Goal: Task Accomplishment & Management: Use online tool/utility

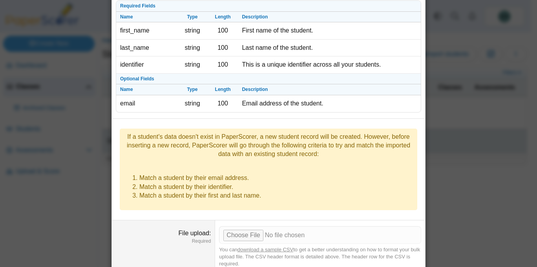
scroll to position [37, 0]
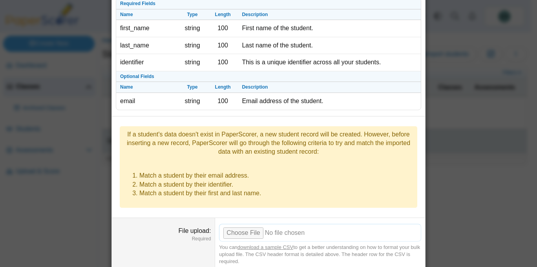
click at [237, 224] on input "File upload" at bounding box center [320, 232] width 202 height 17
type input "**********"
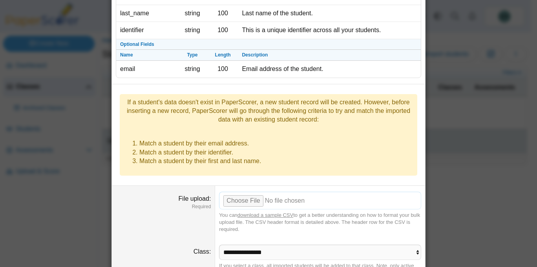
scroll to position [96, 0]
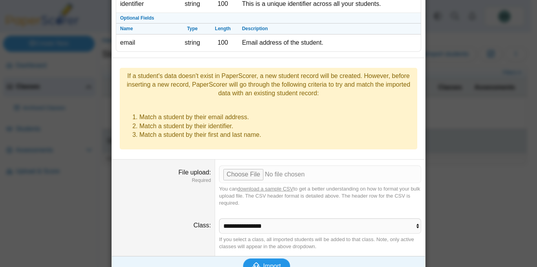
click at [269, 263] on span "Import" at bounding box center [272, 266] width 18 height 7
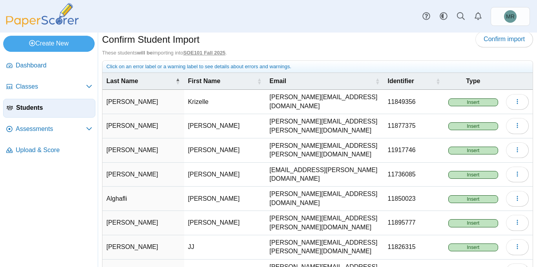
scroll to position [96, 0]
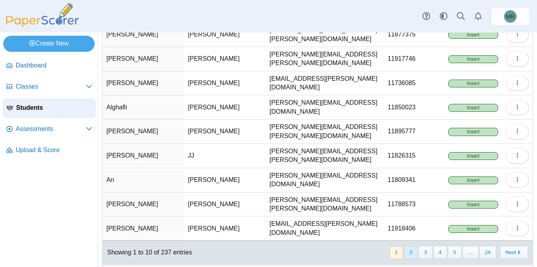
click at [406, 246] on button "2" at bounding box center [411, 252] width 14 height 13
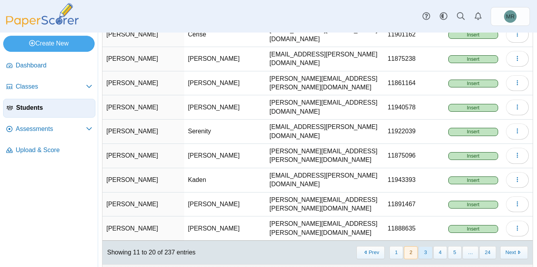
click at [418, 246] on button "3" at bounding box center [425, 252] width 14 height 13
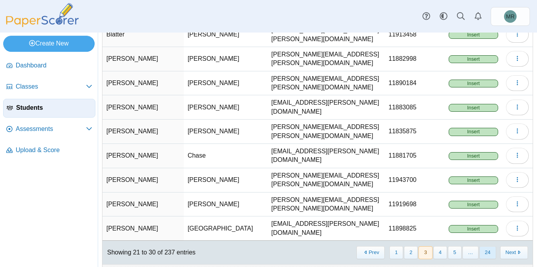
click at [481, 246] on button "24" at bounding box center [487, 252] width 16 height 13
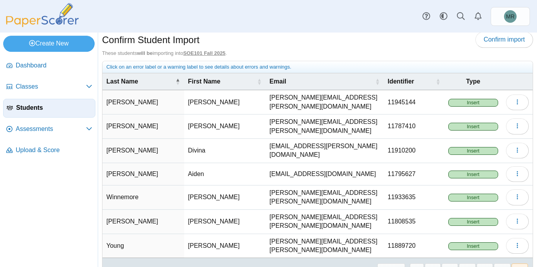
scroll to position [0, 0]
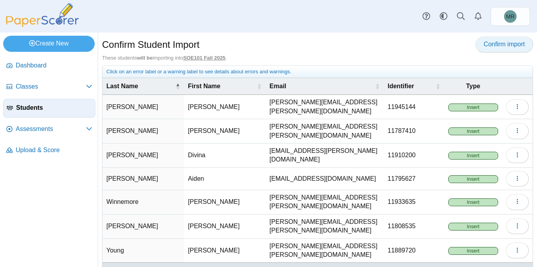
click at [501, 47] on span "Confirm import" at bounding box center [503, 44] width 41 height 7
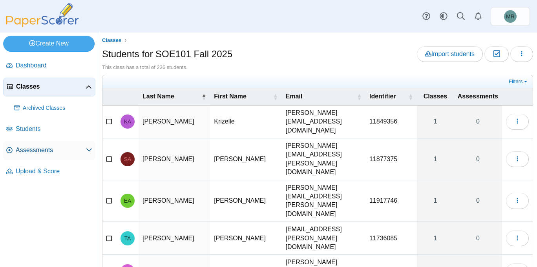
click at [38, 150] on span "Assessments" at bounding box center [51, 150] width 70 height 9
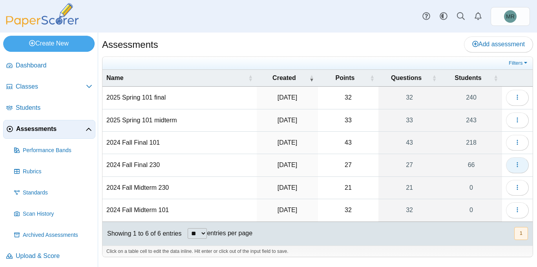
click at [516, 166] on icon "button" at bounding box center [517, 165] width 6 height 6
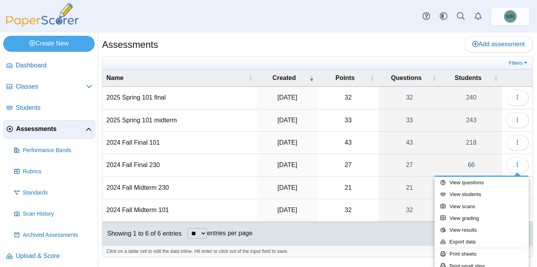
click at [392, 248] on div "Click on a table cell to edit the data inline. Hit enter or click out of the in…" at bounding box center [317, 252] width 430 height 12
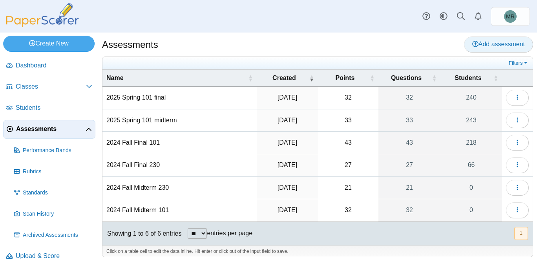
click at [487, 48] on link "Add assessment" at bounding box center [498, 44] width 69 height 16
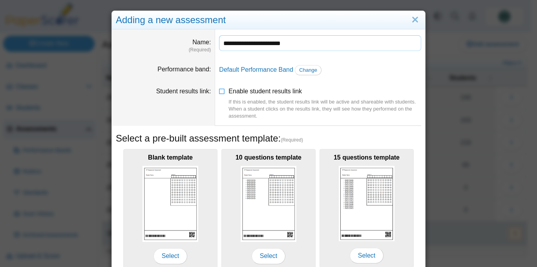
drag, startPoint x: 245, startPoint y: 44, endPoint x: 231, endPoint y: 43, distance: 14.6
click at [231, 43] on input "**********" at bounding box center [320, 43] width 202 height 16
click at [221, 44] on input "**********" at bounding box center [320, 43] width 202 height 16
paste input "****"
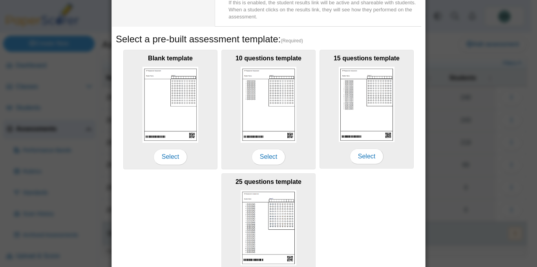
scroll to position [156, 0]
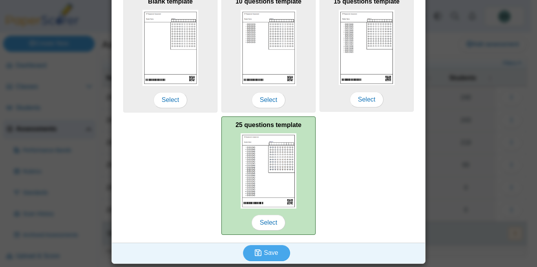
type input "**********"
click at [284, 146] on img at bounding box center [268, 170] width 56 height 75
click at [268, 225] on span "Select" at bounding box center [268, 223] width 34 height 16
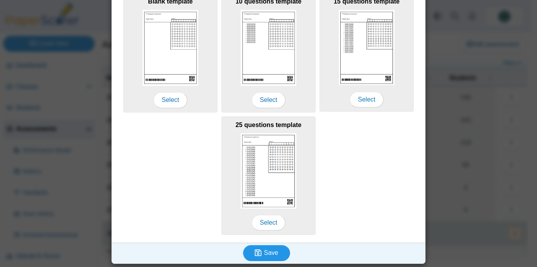
click at [264, 251] on span "Save" at bounding box center [271, 252] width 14 height 7
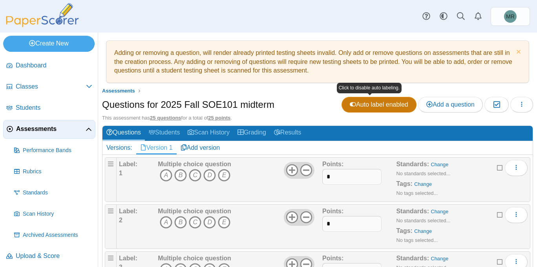
click at [353, 102] on span "Auto label enabled" at bounding box center [378, 104] width 58 height 7
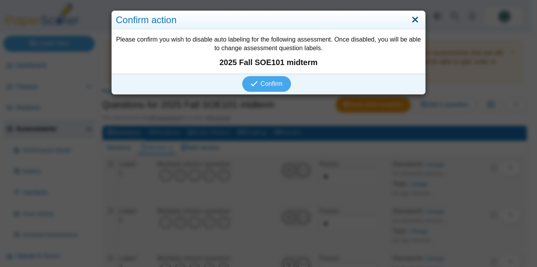
click at [411, 19] on link "Close" at bounding box center [415, 19] width 12 height 13
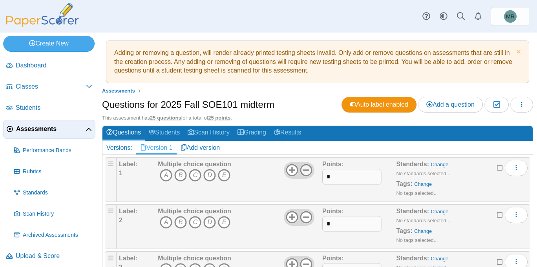
click at [300, 170] on use at bounding box center [306, 170] width 12 height 12
click at [197, 178] on icon "C" at bounding box center [195, 175] width 13 height 13
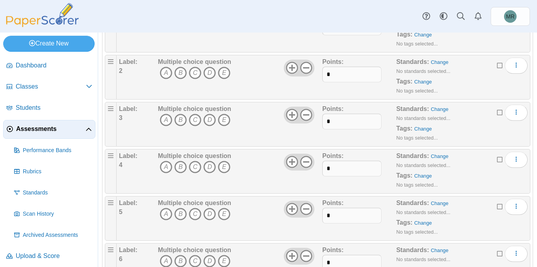
scroll to position [164, 0]
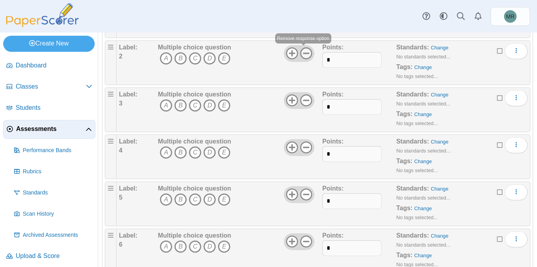
click at [302, 51] on icon at bounding box center [306, 53] width 13 height 13
click at [212, 61] on icon "D" at bounding box center [209, 58] width 13 height 13
click at [162, 104] on icon "A" at bounding box center [166, 105] width 13 height 13
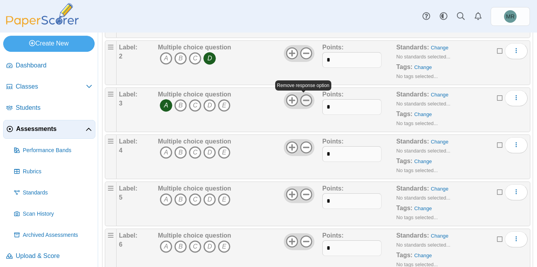
click at [300, 100] on icon at bounding box center [306, 100] width 13 height 13
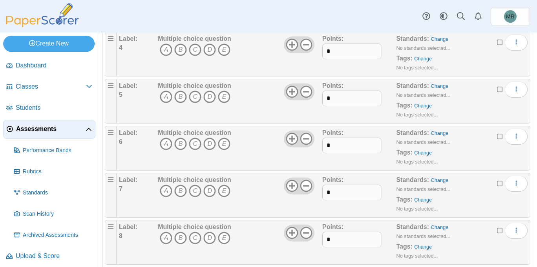
scroll to position [268, 0]
click at [167, 51] on icon "A" at bounding box center [166, 48] width 13 height 13
click at [181, 53] on icon "B" at bounding box center [180, 50] width 13 height 13
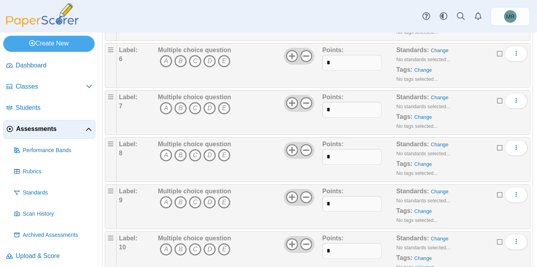
scroll to position [350, 0]
click at [193, 58] on icon "C" at bounding box center [195, 60] width 13 height 13
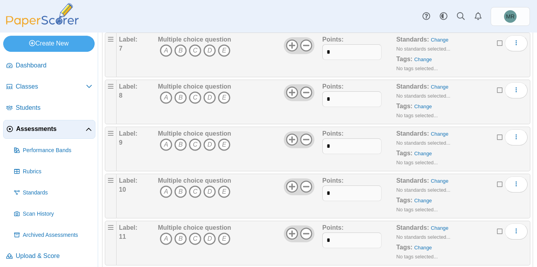
scroll to position [410, 0]
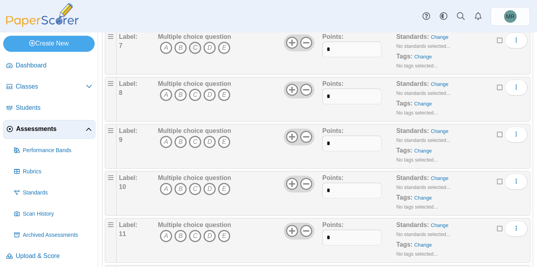
click at [197, 49] on icon "C" at bounding box center [195, 48] width 13 height 13
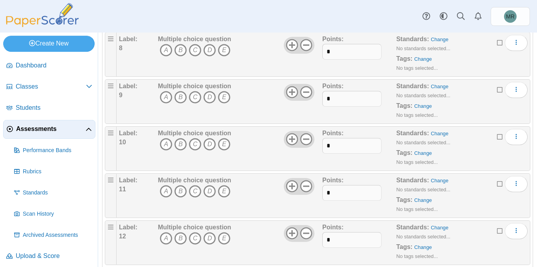
scroll to position [455, 0]
click at [212, 98] on icon "D" at bounding box center [209, 97] width 13 height 13
click at [209, 53] on icon "D" at bounding box center [209, 50] width 13 height 13
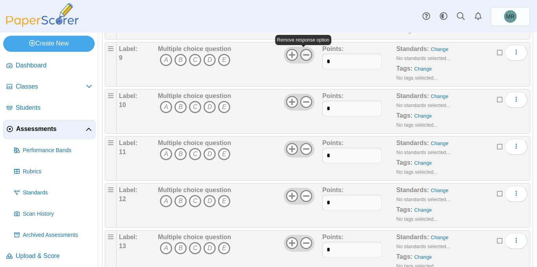
click at [300, 51] on use at bounding box center [306, 55] width 12 height 12
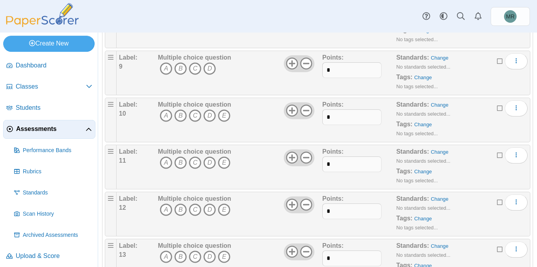
scroll to position [484, 0]
click at [211, 68] on icon "D" at bounding box center [209, 67] width 13 height 13
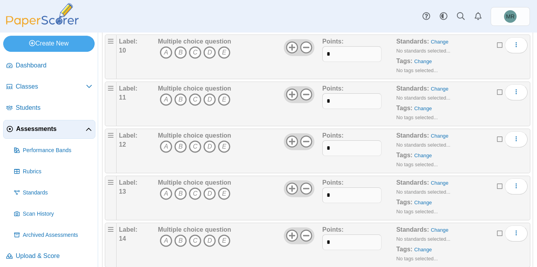
scroll to position [552, 0]
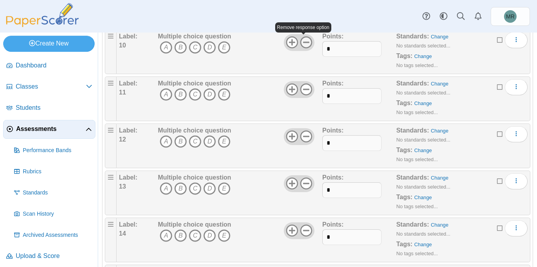
click at [303, 41] on icon at bounding box center [306, 42] width 13 height 13
click at [167, 50] on icon "A" at bounding box center [166, 47] width 13 height 13
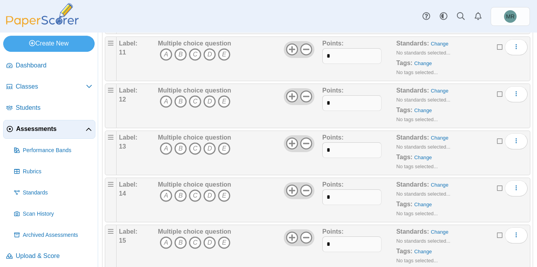
scroll to position [589, 0]
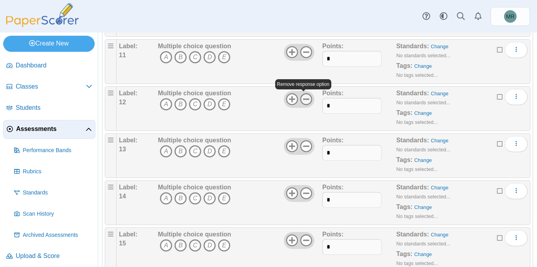
click at [304, 97] on icon at bounding box center [306, 99] width 13 height 13
click at [177, 102] on icon "B" at bounding box center [180, 104] width 13 height 13
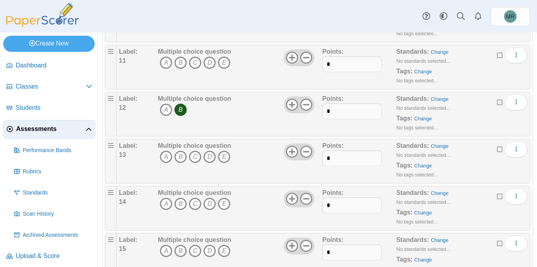
scroll to position [566, 0]
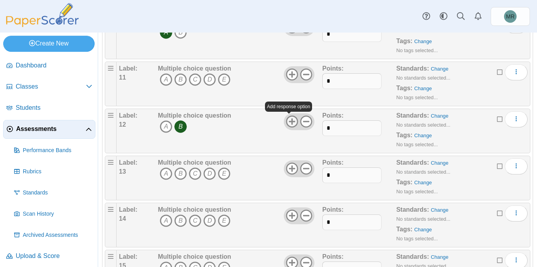
click at [288, 123] on icon at bounding box center [292, 121] width 13 height 13
click at [183, 128] on icon "B" at bounding box center [180, 126] width 13 height 13
click at [304, 75] on use at bounding box center [306, 75] width 12 height 12
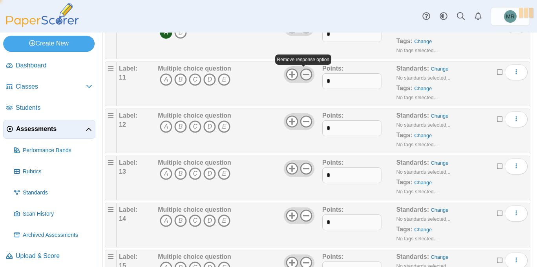
click at [304, 75] on use at bounding box center [306, 75] width 12 height 12
click at [180, 78] on icon "B" at bounding box center [180, 79] width 13 height 13
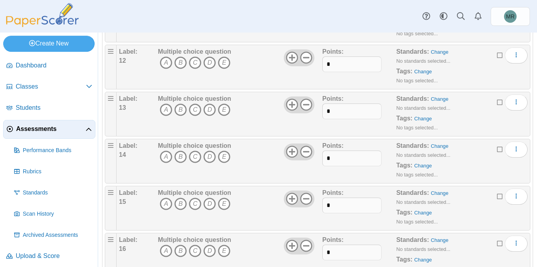
scroll to position [633, 0]
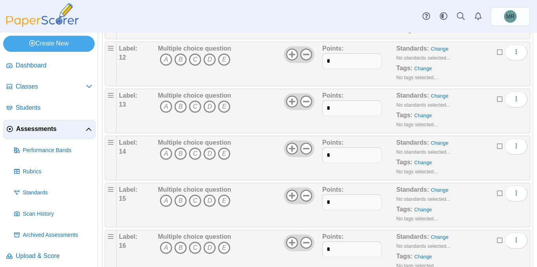
click at [307, 53] on icon at bounding box center [306, 54] width 13 height 13
click at [194, 60] on icon "C" at bounding box center [195, 59] width 13 height 13
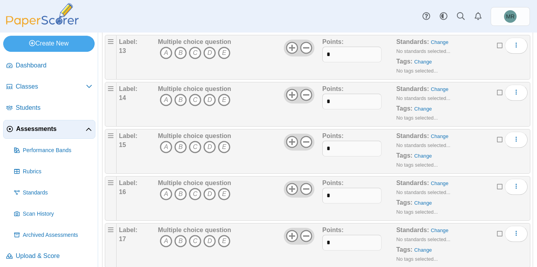
scroll to position [693, 0]
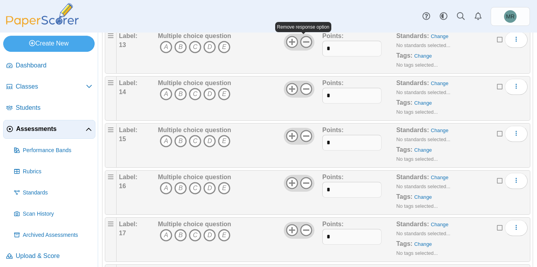
click at [305, 41] on icon at bounding box center [306, 42] width 13 height 13
click at [184, 44] on icon "B" at bounding box center [180, 47] width 13 height 13
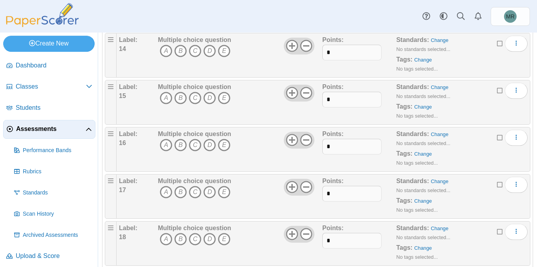
scroll to position [738, 0]
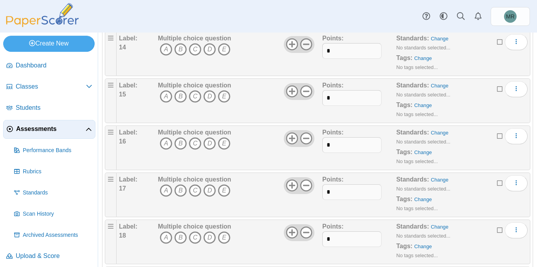
click at [306, 47] on icon at bounding box center [306, 44] width 13 height 13
click at [194, 48] on icon "C" at bounding box center [195, 49] width 13 height 13
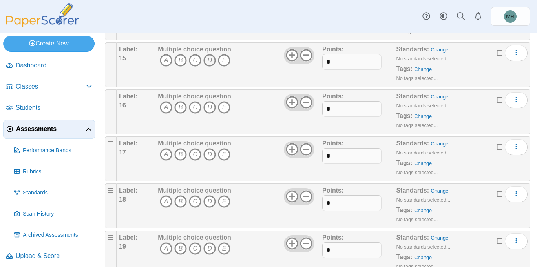
scroll to position [775, 0]
click at [302, 54] on use at bounding box center [306, 54] width 12 height 12
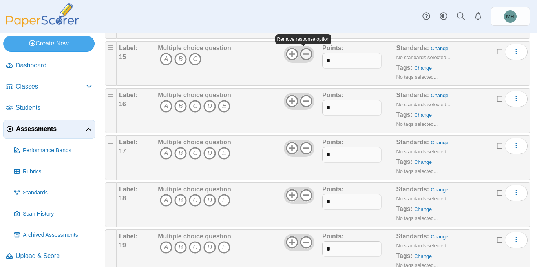
click at [302, 54] on use at bounding box center [306, 54] width 12 height 12
click at [179, 58] on icon "B" at bounding box center [180, 59] width 13 height 13
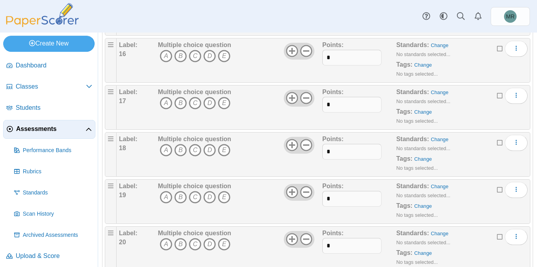
scroll to position [827, 0]
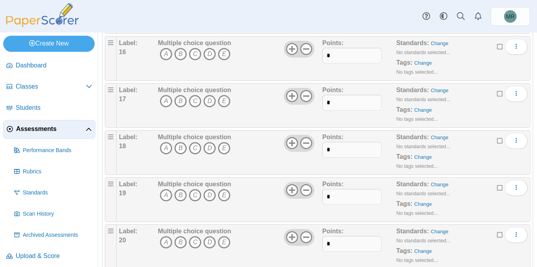
click at [194, 43] on b "Multiple choice question" at bounding box center [194, 43] width 73 height 7
click at [513, 44] on icon "More options" at bounding box center [516, 46] width 6 height 6
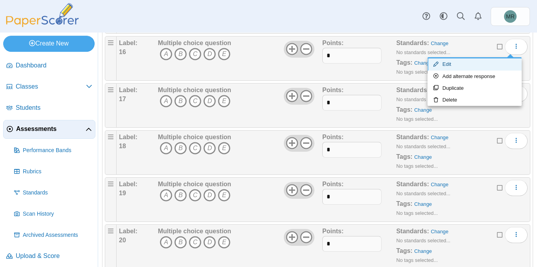
click at [453, 64] on link "Edit" at bounding box center [474, 64] width 94 height 12
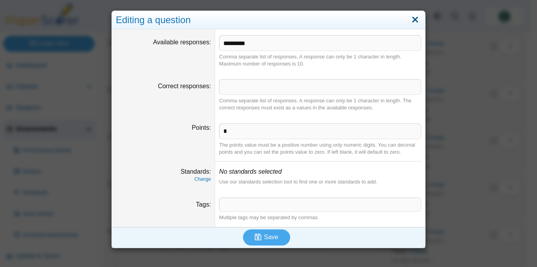
click at [411, 19] on link "Close" at bounding box center [415, 19] width 12 height 13
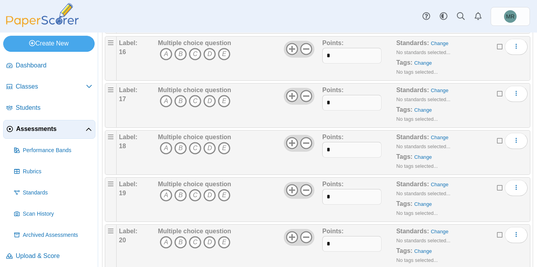
click at [113, 46] on body "Dashboard Classes Archived classes Students" at bounding box center [268, 133] width 537 height 267
click at [110, 44] on body "Dashboard Classes Archived classes Students" at bounding box center [268, 133] width 537 height 267
click at [174, 42] on b "Multiple choice question" at bounding box center [194, 43] width 73 height 7
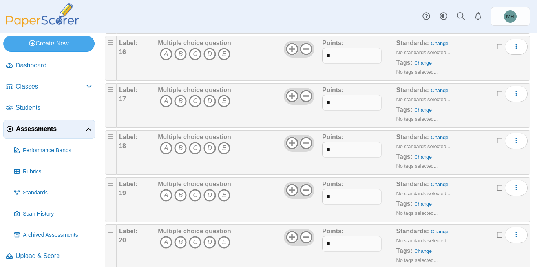
click at [174, 42] on b "Multiple choice question" at bounding box center [194, 43] width 73 height 7
click at [507, 51] on button "More options" at bounding box center [515, 47] width 23 height 16
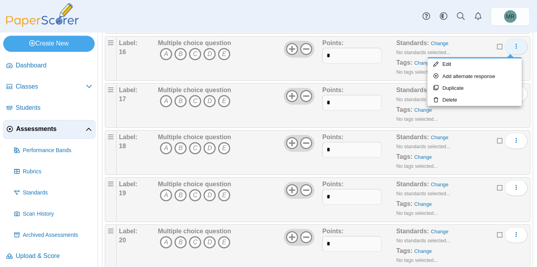
click at [506, 51] on button "More options" at bounding box center [515, 47] width 23 height 16
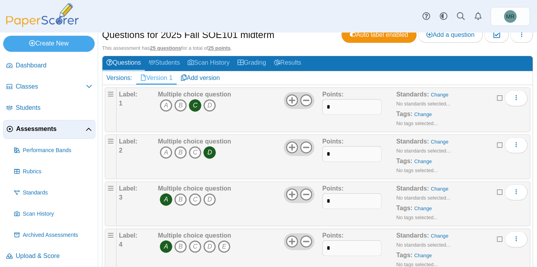
scroll to position [0, 0]
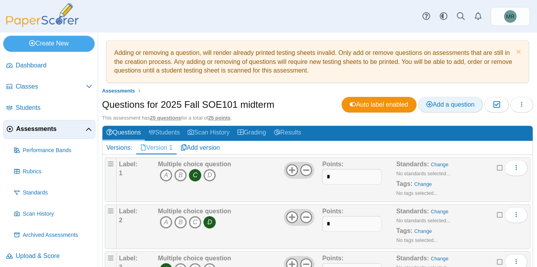
click at [444, 109] on link "Add a question" at bounding box center [450, 105] width 65 height 16
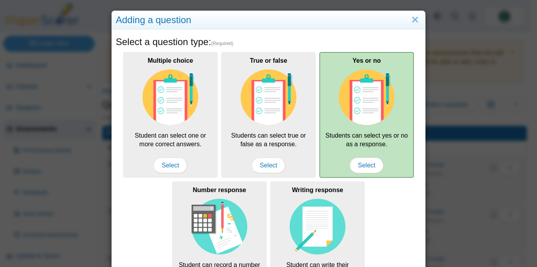
scroll to position [7, 0]
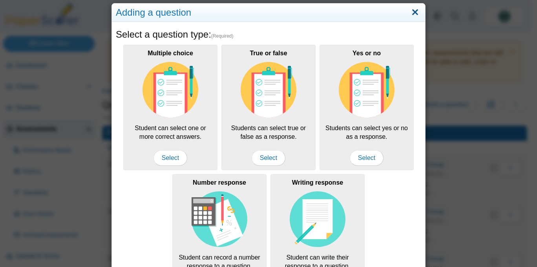
click at [411, 10] on link "Close" at bounding box center [415, 12] width 12 height 13
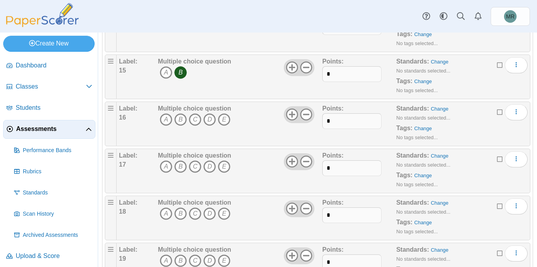
scroll to position [768, 0]
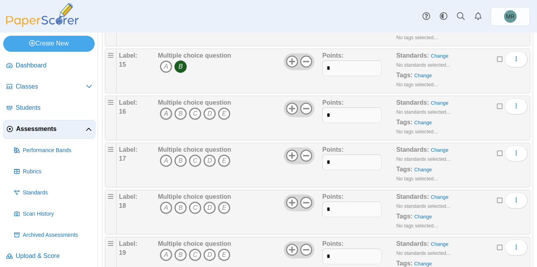
click at [162, 110] on icon "A" at bounding box center [166, 113] width 13 height 13
click at [178, 115] on icon "B" at bounding box center [180, 113] width 13 height 13
click at [198, 115] on icon "C" at bounding box center [195, 113] width 13 height 13
click at [213, 112] on icon "D" at bounding box center [209, 113] width 13 height 13
click at [179, 160] on icon "B" at bounding box center [180, 161] width 13 height 13
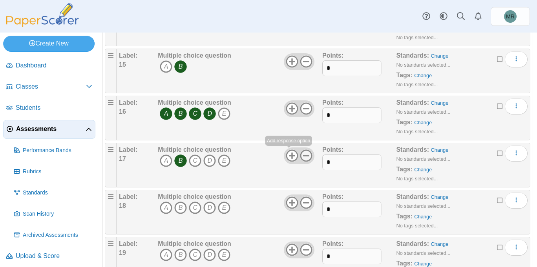
click at [301, 155] on icon at bounding box center [306, 155] width 13 height 13
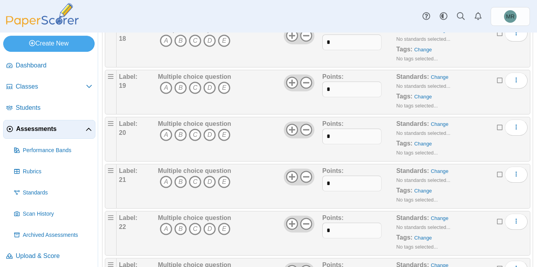
scroll to position [932, 0]
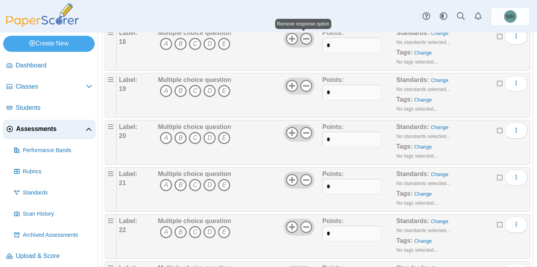
click at [307, 41] on icon at bounding box center [306, 39] width 13 height 13
click at [163, 44] on icon "A" at bounding box center [166, 44] width 13 height 13
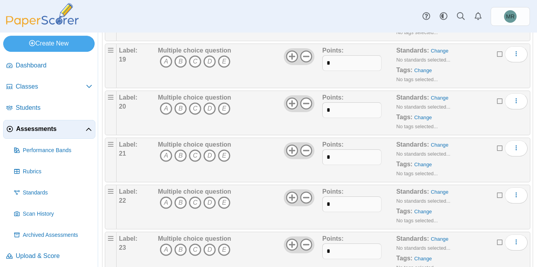
scroll to position [961, 0]
click at [196, 62] on icon "C" at bounding box center [195, 61] width 13 height 13
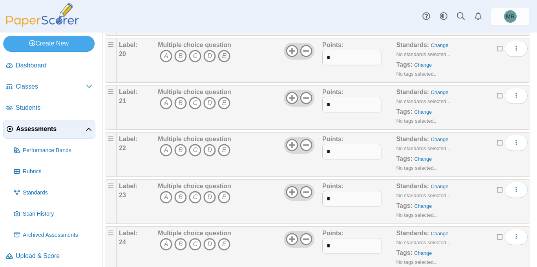
scroll to position [1021, 0]
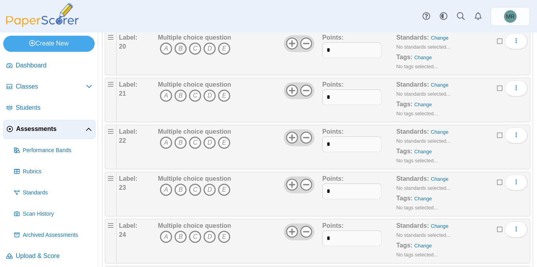
click at [180, 46] on icon "B" at bounding box center [180, 48] width 13 height 13
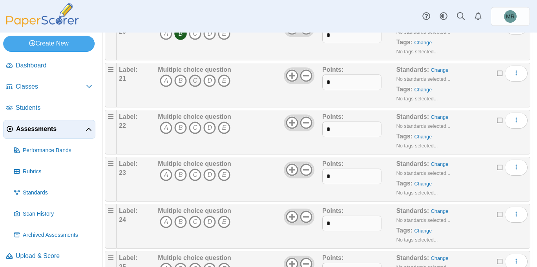
scroll to position [1043, 0]
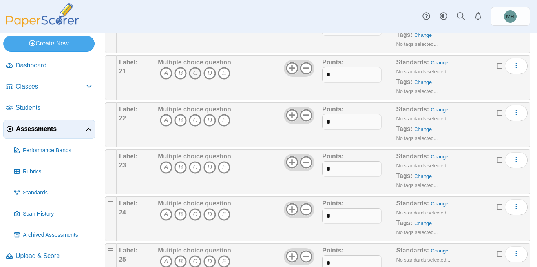
click at [197, 76] on icon "C" at bounding box center [195, 73] width 13 height 13
click at [304, 68] on use at bounding box center [306, 68] width 12 height 12
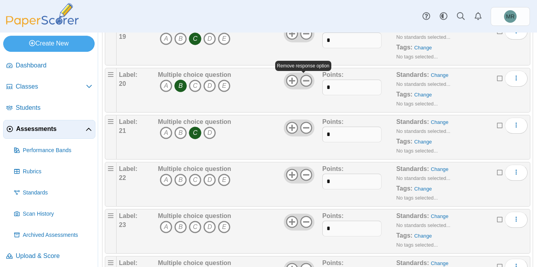
click at [302, 80] on icon at bounding box center [306, 81] width 13 height 13
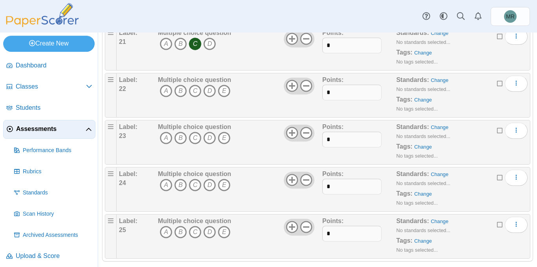
scroll to position [1083, 0]
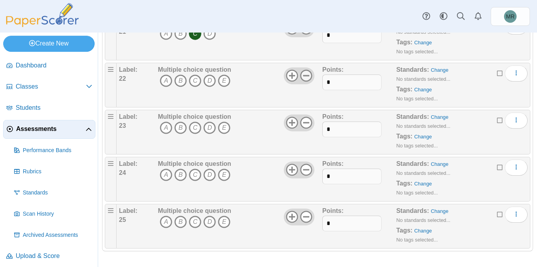
click at [307, 78] on icon at bounding box center [306, 75] width 13 height 13
click at [167, 83] on icon "A" at bounding box center [166, 81] width 13 height 13
click at [177, 126] on icon "B" at bounding box center [180, 128] width 13 height 13
click at [304, 122] on use at bounding box center [306, 123] width 12 height 12
click at [300, 170] on icon at bounding box center [306, 170] width 13 height 13
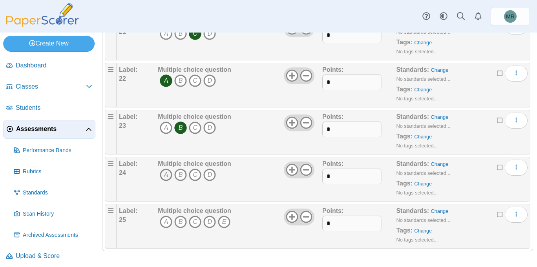
click at [162, 173] on icon "A" at bounding box center [166, 175] width 13 height 13
click at [306, 217] on icon at bounding box center [306, 217] width 13 height 13
click at [165, 224] on icon "A" at bounding box center [166, 222] width 13 height 13
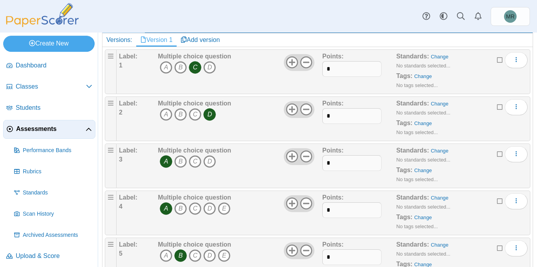
scroll to position [0, 0]
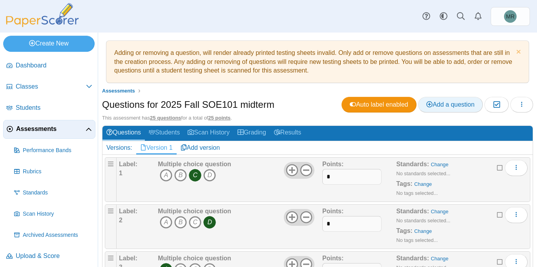
click at [457, 107] on span "Add a question" at bounding box center [450, 104] width 48 height 7
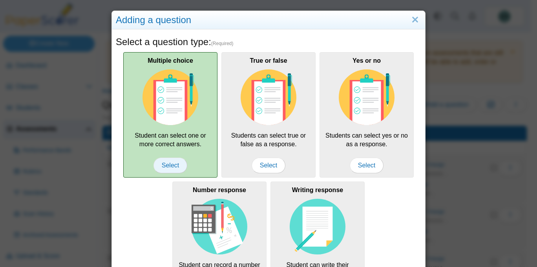
click at [172, 167] on span "Select" at bounding box center [170, 166] width 34 height 16
click at [172, 168] on span "Select" at bounding box center [170, 166] width 34 height 16
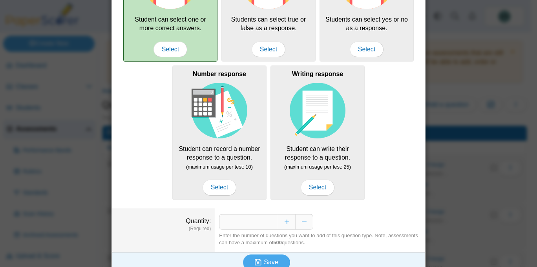
scroll to position [126, 0]
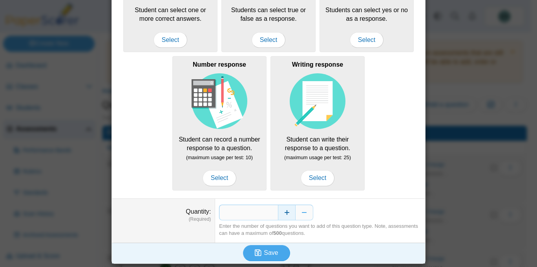
click at [284, 211] on button "Increase" at bounding box center [287, 213] width 18 height 16
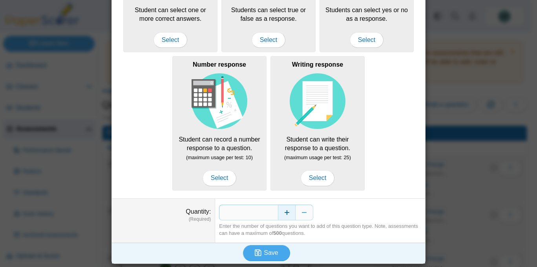
click at [284, 211] on button "Increase" at bounding box center [287, 213] width 18 height 16
type input "*"
click at [255, 251] on icon "submit" at bounding box center [258, 252] width 7 height 7
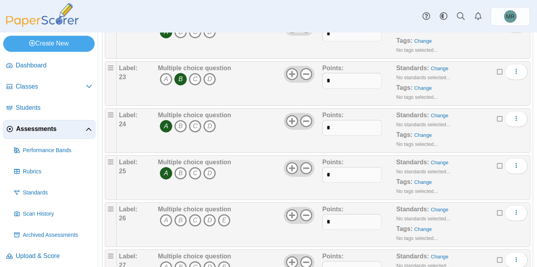
scroll to position [1139, 0]
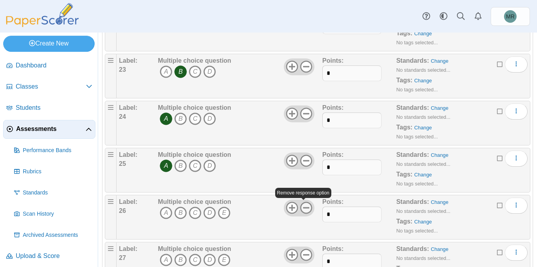
click at [302, 209] on icon at bounding box center [306, 208] width 13 height 13
click at [208, 214] on icon "D" at bounding box center [209, 213] width 13 height 13
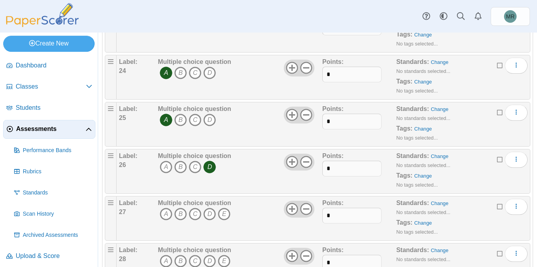
scroll to position [1191, 0]
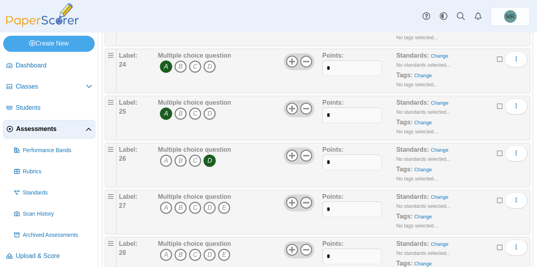
click at [303, 204] on icon at bounding box center [306, 203] width 13 height 13
click at [182, 211] on icon "B" at bounding box center [180, 208] width 13 height 13
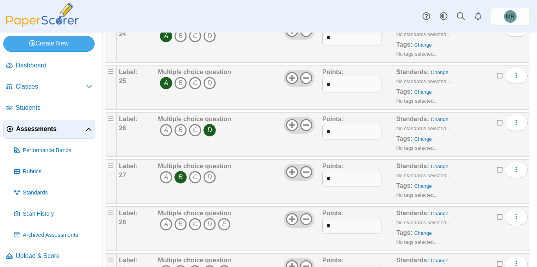
scroll to position [1236, 0]
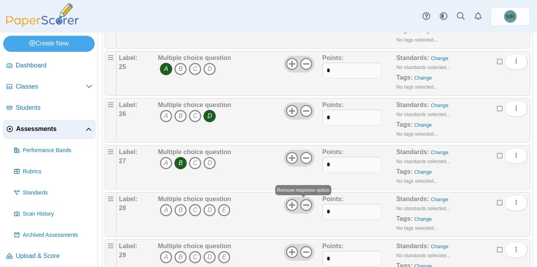
click at [303, 206] on icon at bounding box center [306, 205] width 13 height 13
click at [165, 212] on icon "A" at bounding box center [166, 210] width 13 height 13
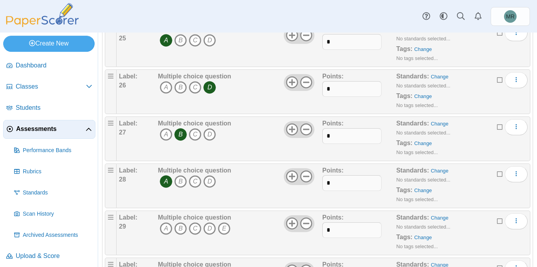
scroll to position [1266, 0]
click at [304, 224] on icon at bounding box center [306, 222] width 13 height 13
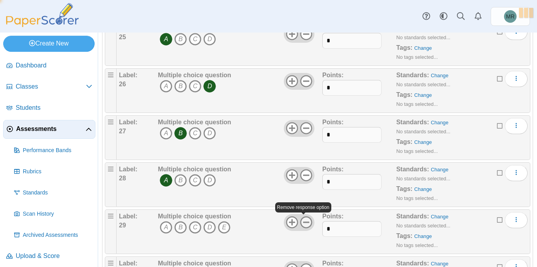
click at [304, 224] on icon at bounding box center [306, 222] width 13 height 13
click at [185, 226] on icon "B" at bounding box center [180, 227] width 13 height 13
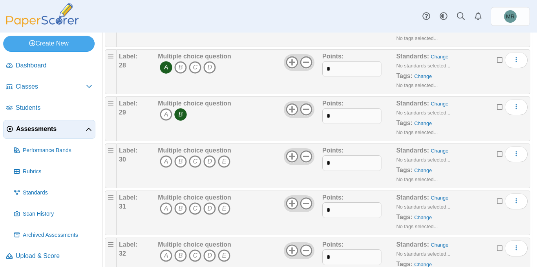
scroll to position [1392, 0]
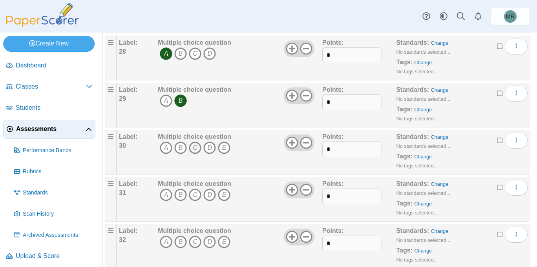
click at [192, 144] on icon "C" at bounding box center [195, 148] width 13 height 13
click at [171, 191] on icon "A" at bounding box center [166, 195] width 13 height 13
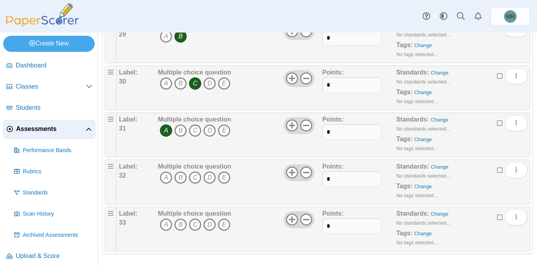
scroll to position [1460, 0]
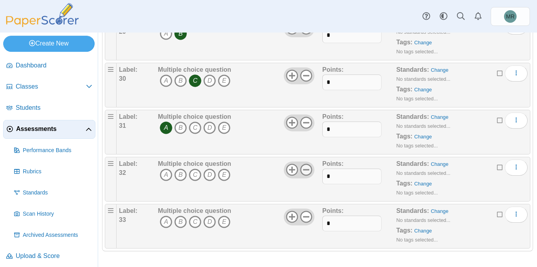
click at [305, 169] on icon at bounding box center [306, 170] width 13 height 13
click at [166, 175] on icon "A" at bounding box center [166, 175] width 13 height 13
click at [184, 224] on icon "B" at bounding box center [180, 222] width 13 height 13
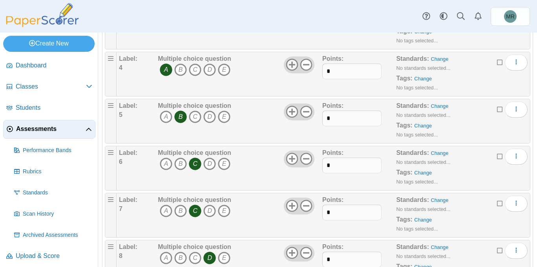
scroll to position [0, 0]
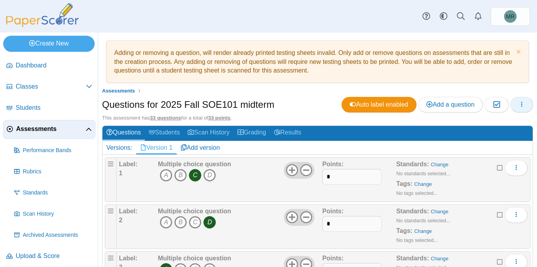
click at [518, 103] on icon "button" at bounding box center [521, 104] width 6 height 6
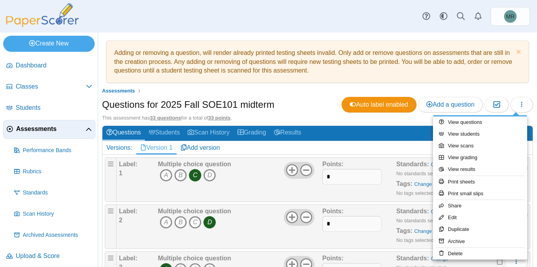
click at [511, 91] on ul "Assessments" at bounding box center [317, 91] width 431 height 8
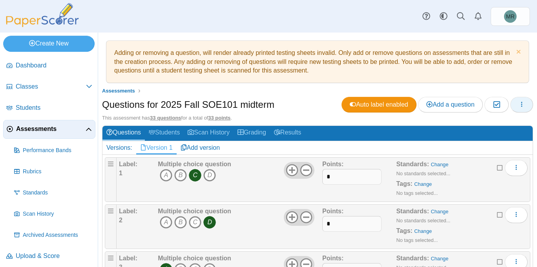
click at [518, 105] on icon "button" at bounding box center [521, 104] width 6 height 6
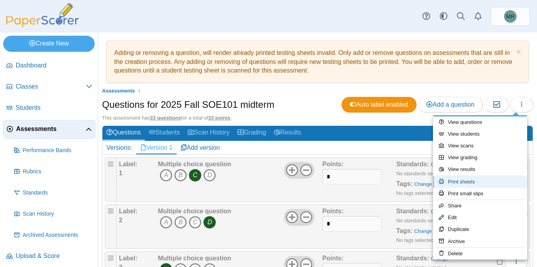
click at [496, 185] on link "Print sheets" at bounding box center [480, 182] width 94 height 12
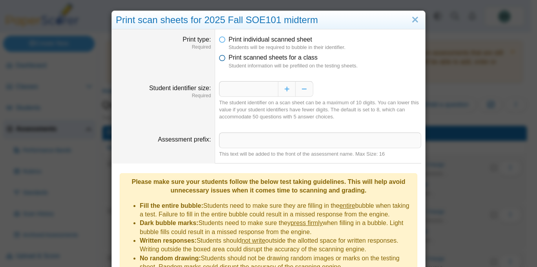
click at [219, 57] on icon at bounding box center [222, 55] width 6 height 5
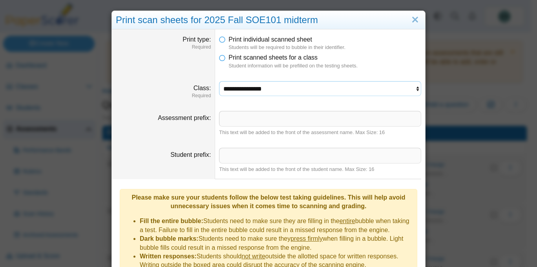
select select "**********"
click option "**********" at bounding box center [0, 0] width 0 height 0
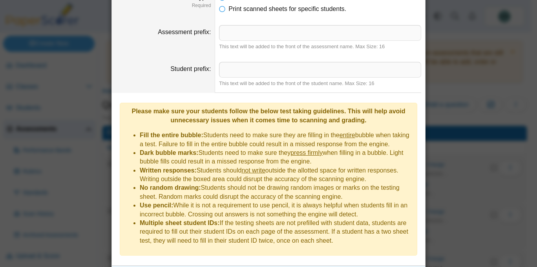
scroll to position [127, 0]
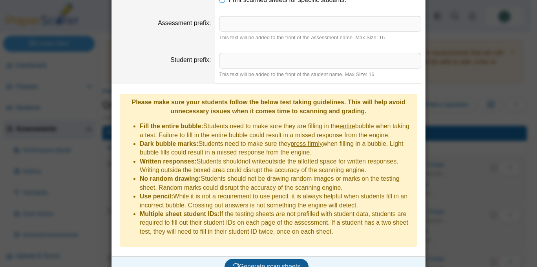
click at [292, 263] on span "Generate scan sheets" at bounding box center [267, 266] width 68 height 7
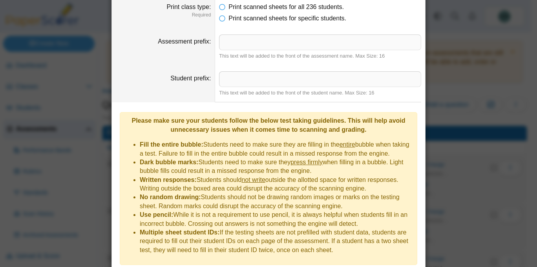
scroll to position [193, 0]
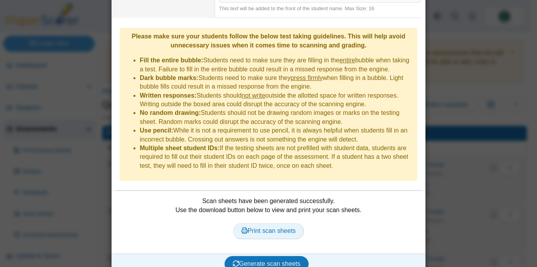
click at [281, 228] on span "Print scan sheets" at bounding box center [268, 231] width 55 height 7
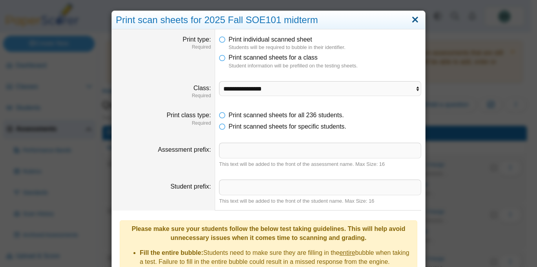
click at [412, 19] on link "Close" at bounding box center [415, 19] width 12 height 13
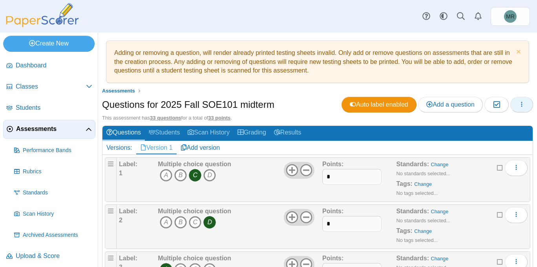
click at [511, 110] on button "button" at bounding box center [521, 105] width 23 height 16
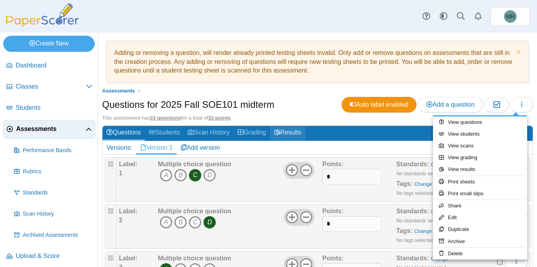
click at [305, 135] on link "Results" at bounding box center [287, 133] width 35 height 15
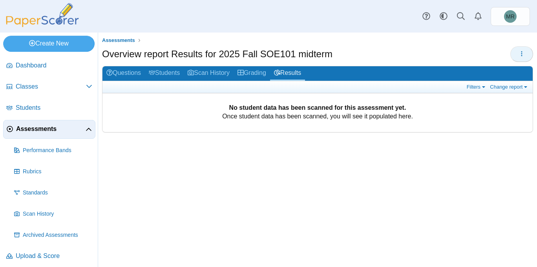
click at [517, 51] on button "button" at bounding box center [521, 54] width 23 height 16
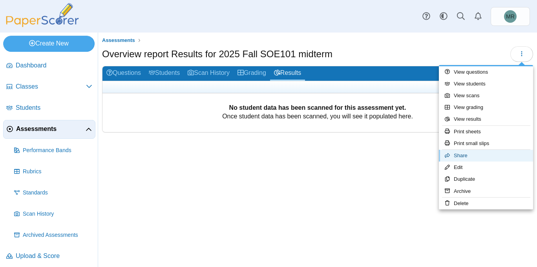
click at [458, 157] on link "Share" at bounding box center [486, 156] width 94 height 12
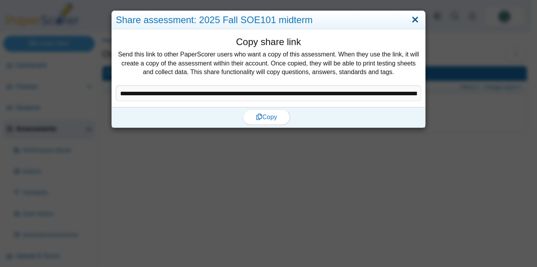
click at [410, 16] on link "Close" at bounding box center [415, 19] width 12 height 13
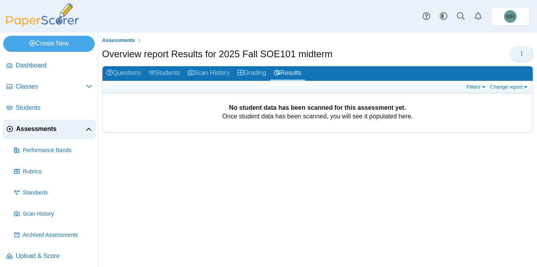
click at [516, 54] on button "button" at bounding box center [521, 54] width 23 height 16
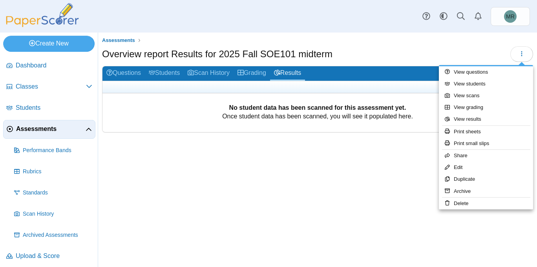
click at [346, 182] on div "Assessments Overview report Results for 2025 Fall SOE101 midterm" at bounding box center [317, 150] width 439 height 235
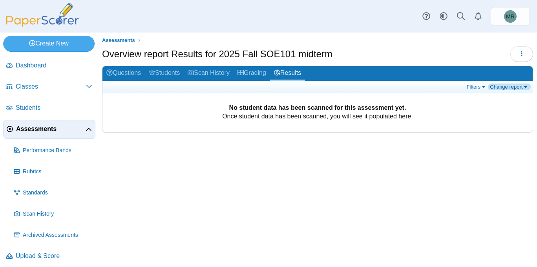
click at [522, 89] on link "Change report" at bounding box center [509, 87] width 43 height 7
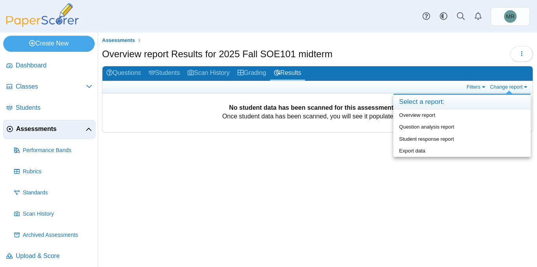
click at [389, 190] on div "Assessments Overview report Results for 2025 Fall SOE101 midterm" at bounding box center [317, 150] width 439 height 235
